Goal: Task Accomplishment & Management: Manage account settings

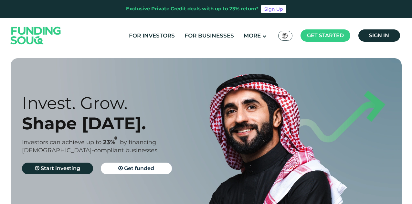
click at [387, 34] on span "Sign in" at bounding box center [379, 35] width 20 height 6
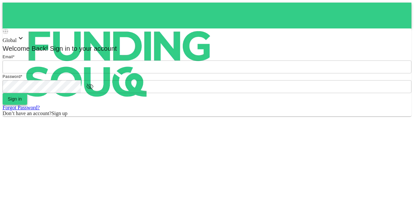
type input "[EMAIL_ADDRESS][PERSON_NAME][DOMAIN_NAME]"
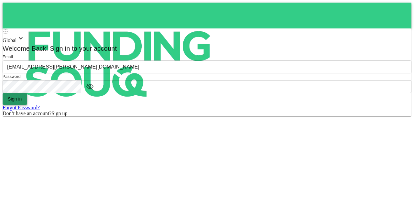
click at [27, 105] on button "Sign in" at bounding box center [15, 99] width 25 height 12
